Goal: Task Accomplishment & Management: Manage account settings

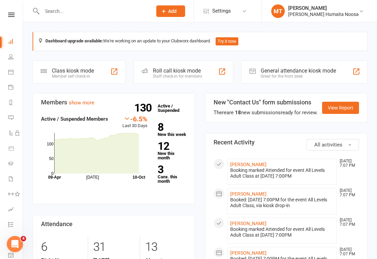
click at [92, 12] on input "text" at bounding box center [94, 11] width 108 height 10
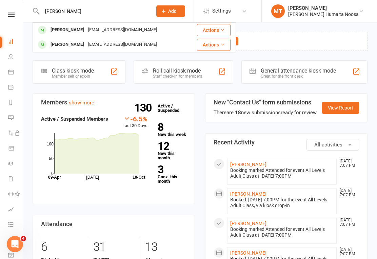
type input "[PERSON_NAME]"
click at [89, 37] on div "[PERSON_NAME] [EMAIL_ADDRESS][DOMAIN_NAME]" at bounding box center [110, 30] width 155 height 14
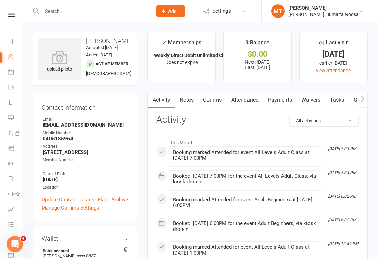
click at [275, 102] on link "Payments" at bounding box center [280, 100] width 34 height 16
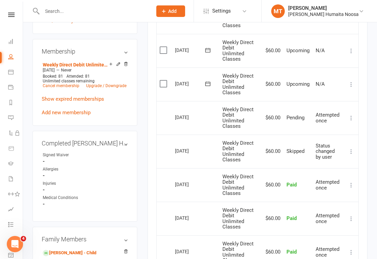
scroll to position [245, 0]
click at [162, 80] on label at bounding box center [164, 83] width 9 height 7
click at [162, 80] on input "checkbox" at bounding box center [162, 80] width 4 height 0
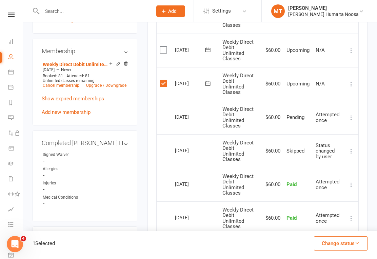
click at [352, 247] on button "Change status" at bounding box center [341, 244] width 54 height 14
click at [323, 227] on link "Skipped" at bounding box center [333, 226] width 67 height 14
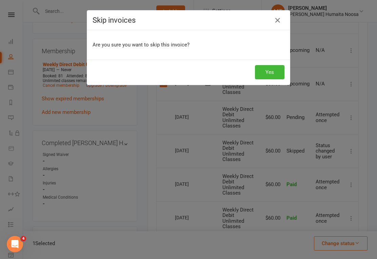
click at [273, 74] on button "Yes" at bounding box center [270, 72] width 30 height 14
